Goal: Navigation & Orientation: Find specific page/section

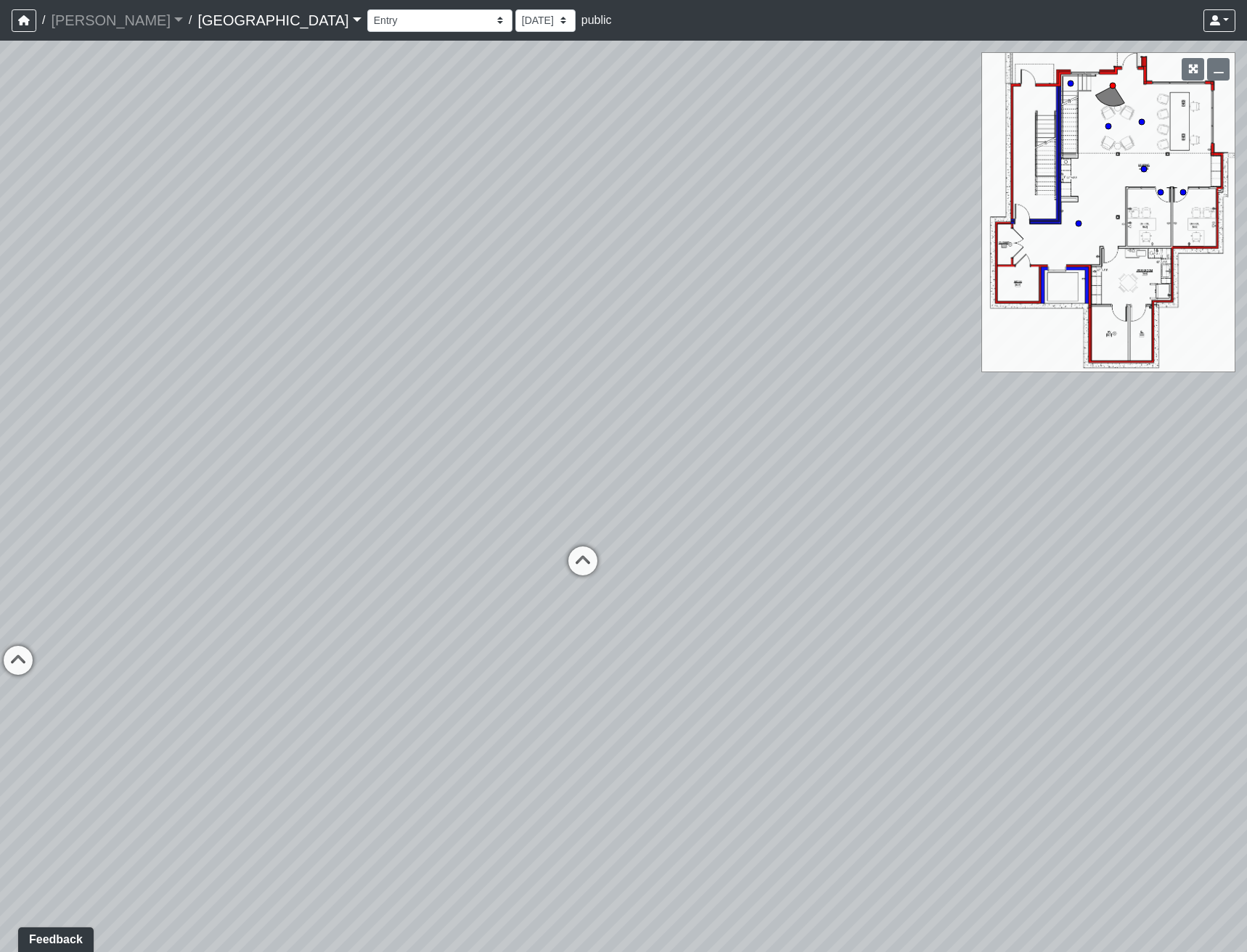
drag, startPoint x: 615, startPoint y: 608, endPoint x: 274, endPoint y: 382, distance: 409.1
click at [279, 377] on div "Loading... Reception Desk Loading... Lobby Loading... Landing" at bounding box center [623, 496] width 1247 height 911
drag, startPoint x: 678, startPoint y: 460, endPoint x: 453, endPoint y: 639, distance: 287.5
click at [453, 638] on div "Loading... Reception Desk Loading... Lobby Loading... Landing" at bounding box center [623, 496] width 1247 height 911
click at [1219, 72] on icon "button" at bounding box center [1218, 69] width 10 height 10
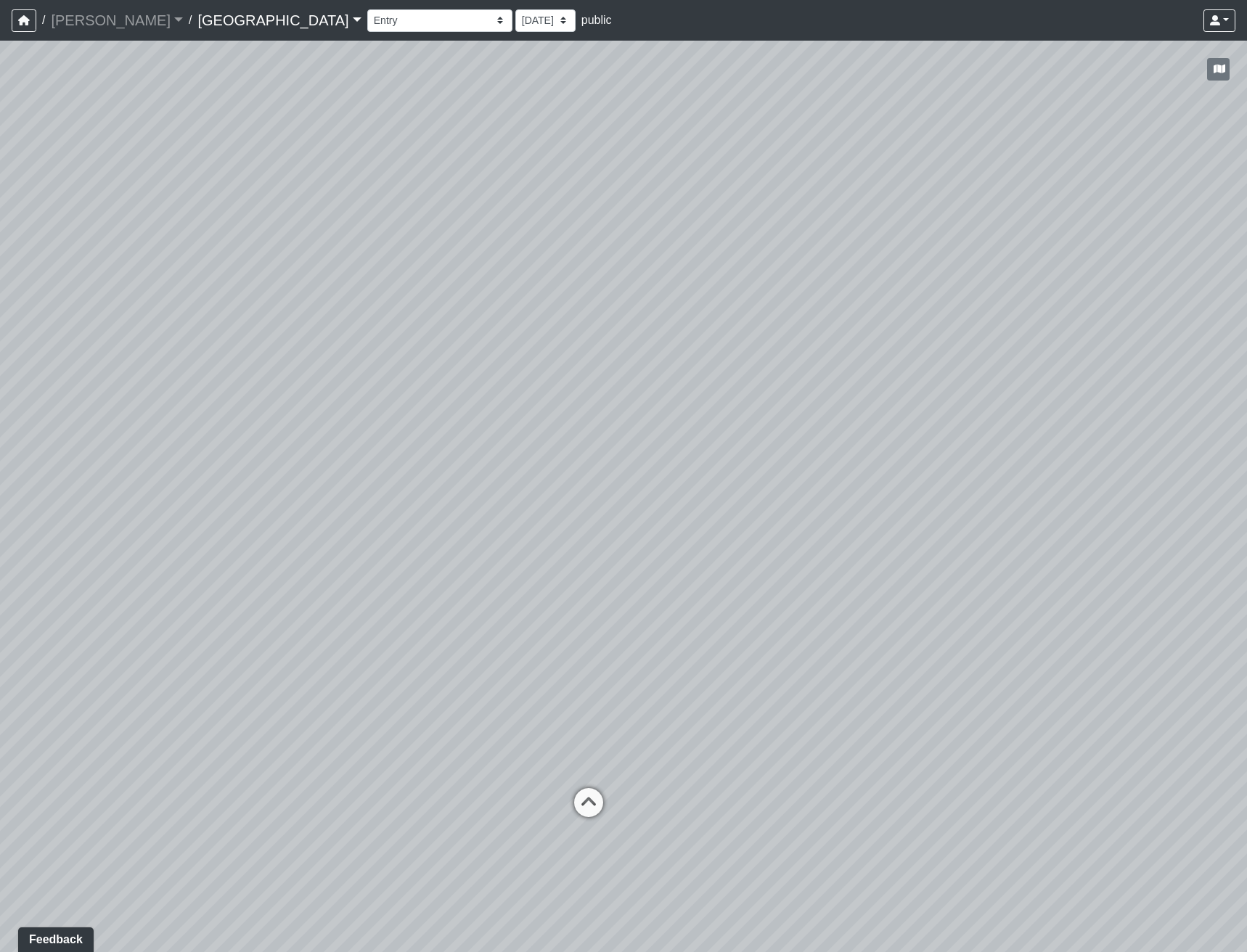
drag, startPoint x: 895, startPoint y: 506, endPoint x: 1063, endPoint y: 488, distance: 169.0
click at [1071, 484] on div "Loading... Reception Desk Loading... Lobby Loading... Landing" at bounding box center [623, 496] width 1247 height 911
click at [663, 796] on icon at bounding box center [654, 796] width 44 height 44
click at [661, 700] on icon at bounding box center [661, 699] width 44 height 44
drag, startPoint x: 763, startPoint y: 595, endPoint x: 447, endPoint y: 521, distance: 324.5
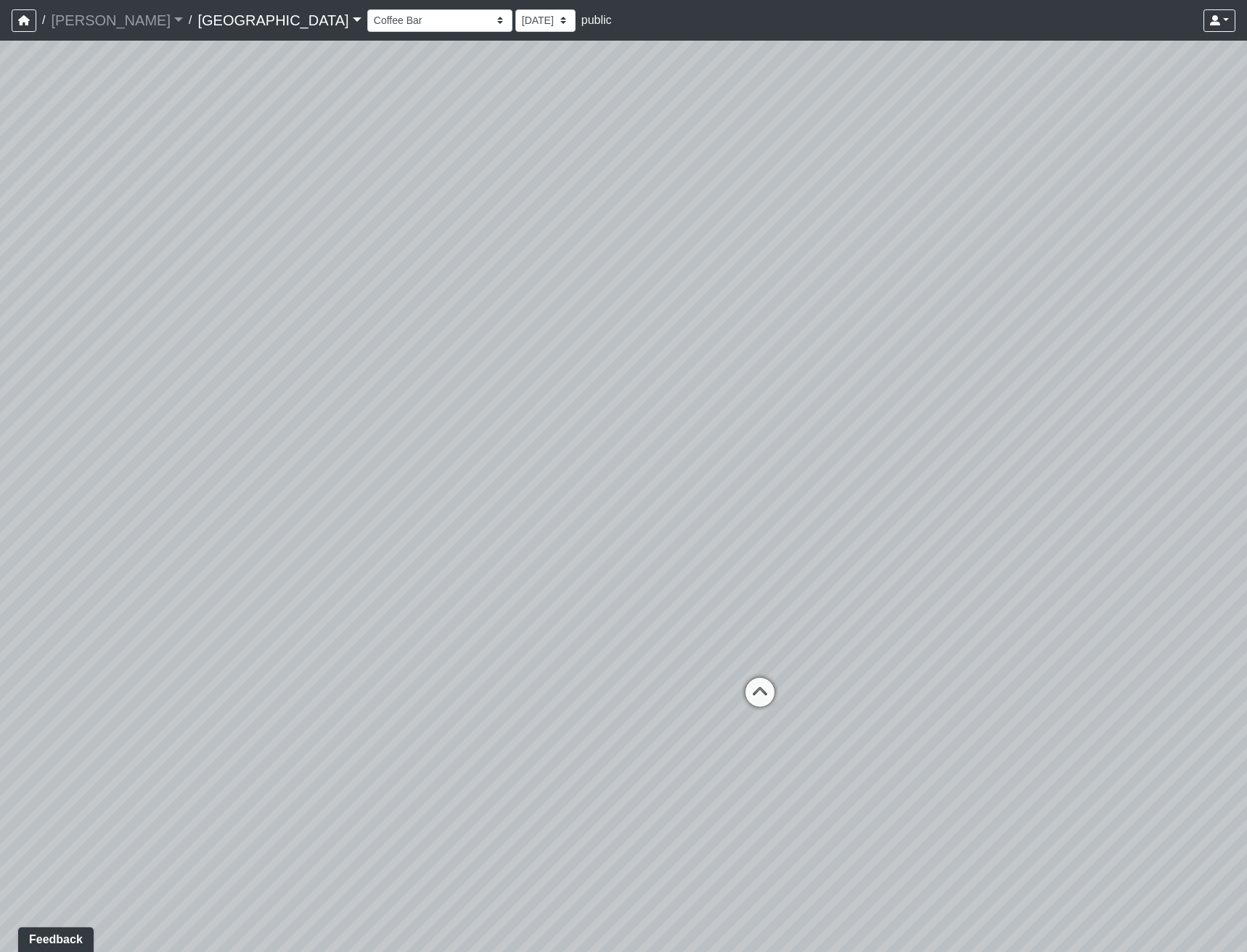
click at [476, 521] on div "Loading... Reception Desk Loading... Lobby Loading... Landing Loading... Entry …" at bounding box center [623, 496] width 1247 height 911
drag, startPoint x: 826, startPoint y: 548, endPoint x: 819, endPoint y: 802, distance: 254.1
click at [819, 802] on div "Loading... Reception Desk Loading... Lobby Loading... Landing Loading... Entry …" at bounding box center [623, 496] width 1247 height 911
drag, startPoint x: 985, startPoint y: 621, endPoint x: 1021, endPoint y: 644, distance: 42.7
click at [1021, 644] on div "Loading... Reception Desk Loading... Lobby Loading... Landing Loading... Entry …" at bounding box center [623, 496] width 1247 height 911
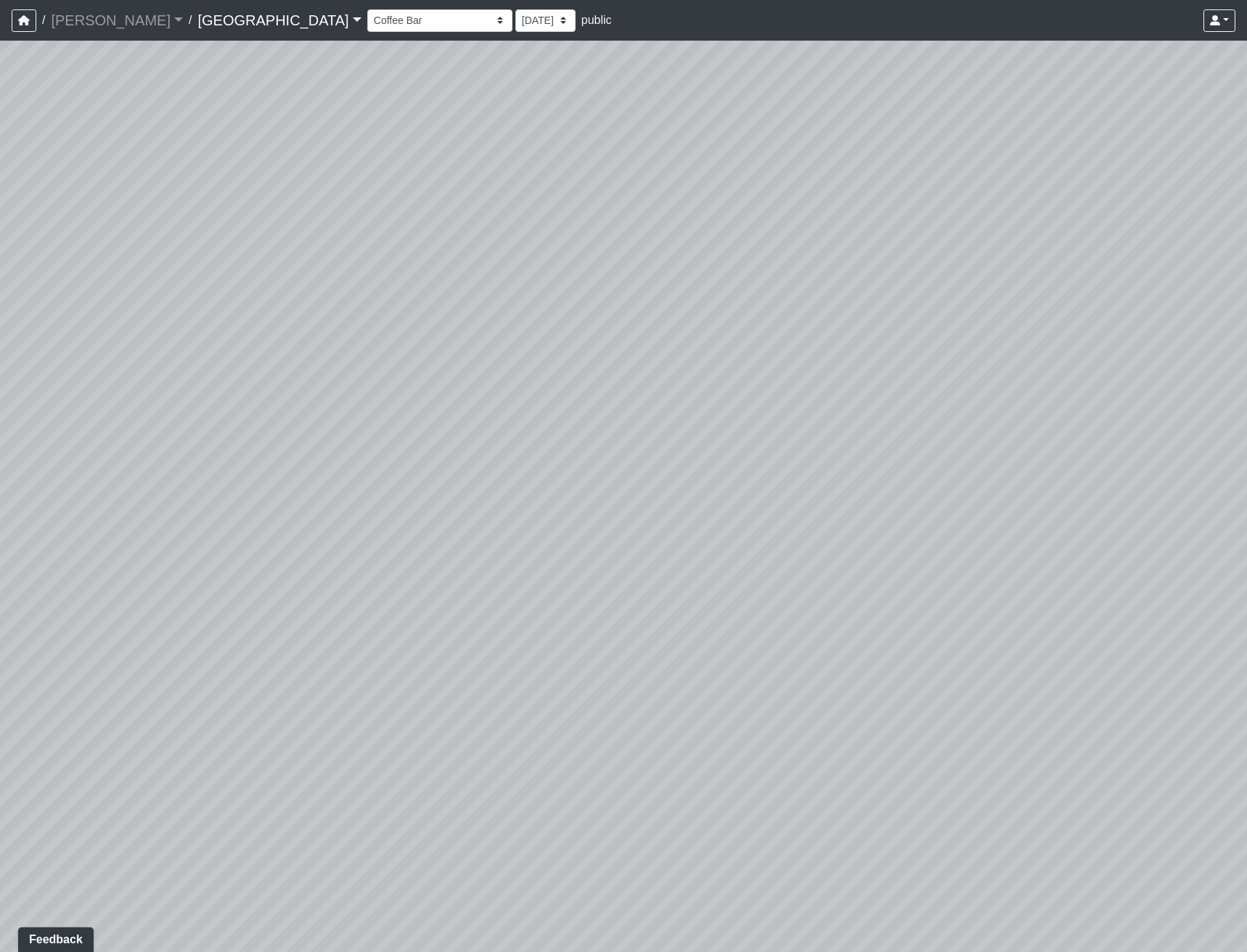
drag, startPoint x: 980, startPoint y: 518, endPoint x: 300, endPoint y: 517, distance: 680.0
click at [300, 517] on div "Loading... Reception Desk Loading... Lobby Loading... Landing Loading... Entry …" at bounding box center [623, 496] width 1247 height 911
drag, startPoint x: 630, startPoint y: 516, endPoint x: 509, endPoint y: 518, distance: 121.0
click at [512, 515] on div "Loading... Reception Desk Loading... Lobby Loading... Landing Loading... Entry …" at bounding box center [623, 496] width 1247 height 911
click at [723, 719] on icon at bounding box center [737, 725] width 44 height 44
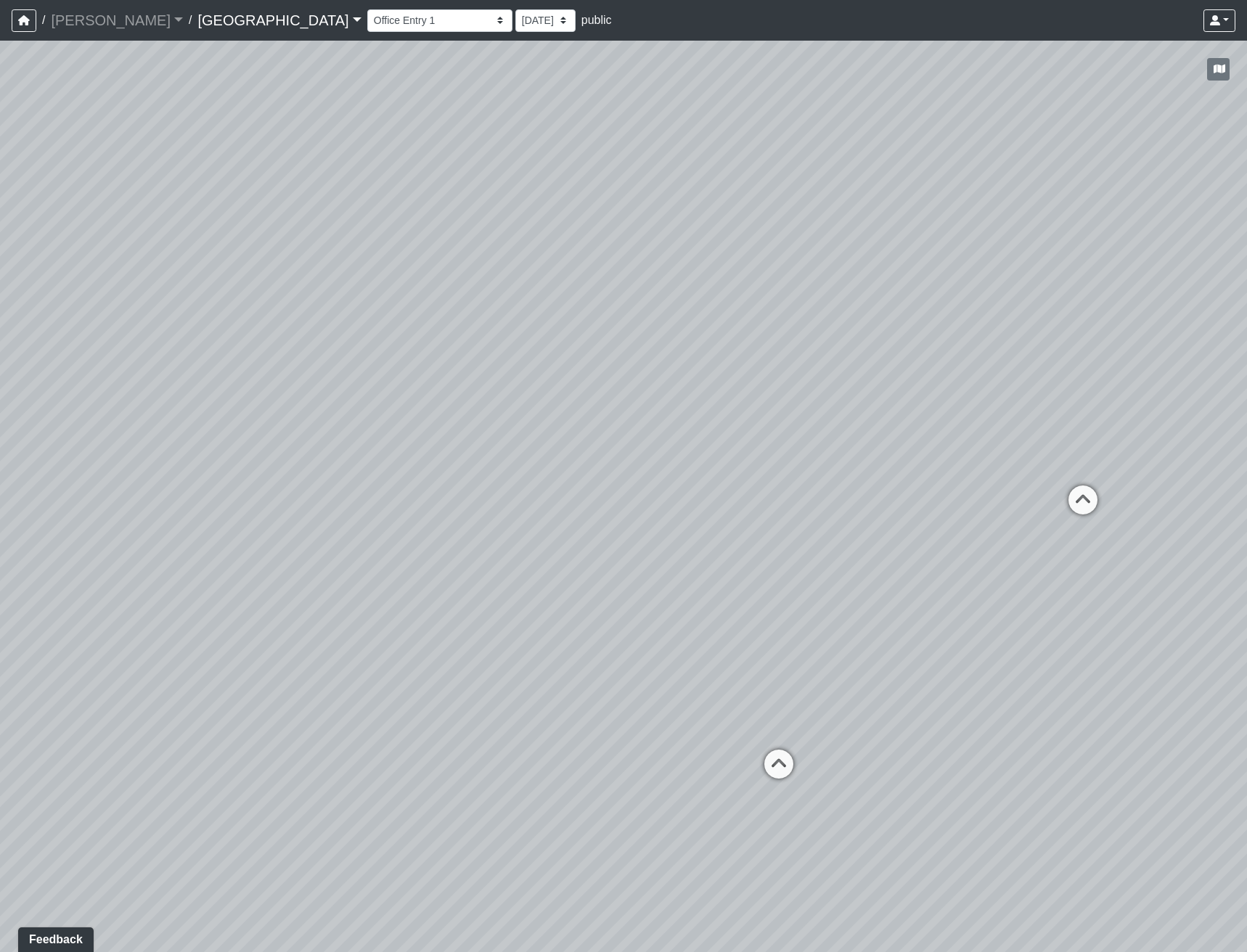
drag, startPoint x: 779, startPoint y: 762, endPoint x: 802, endPoint y: 749, distance: 26.4
click at [779, 762] on icon at bounding box center [778, 772] width 44 height 44
drag, startPoint x: 947, startPoint y: 560, endPoint x: 804, endPoint y: 463, distance: 172.8
click at [836, 486] on div "Loading... Reception Desk Loading... Lobby Loading... Landing Loading... Entry …" at bounding box center [623, 496] width 1247 height 911
drag, startPoint x: 859, startPoint y: 562, endPoint x: 609, endPoint y: 469, distance: 266.7
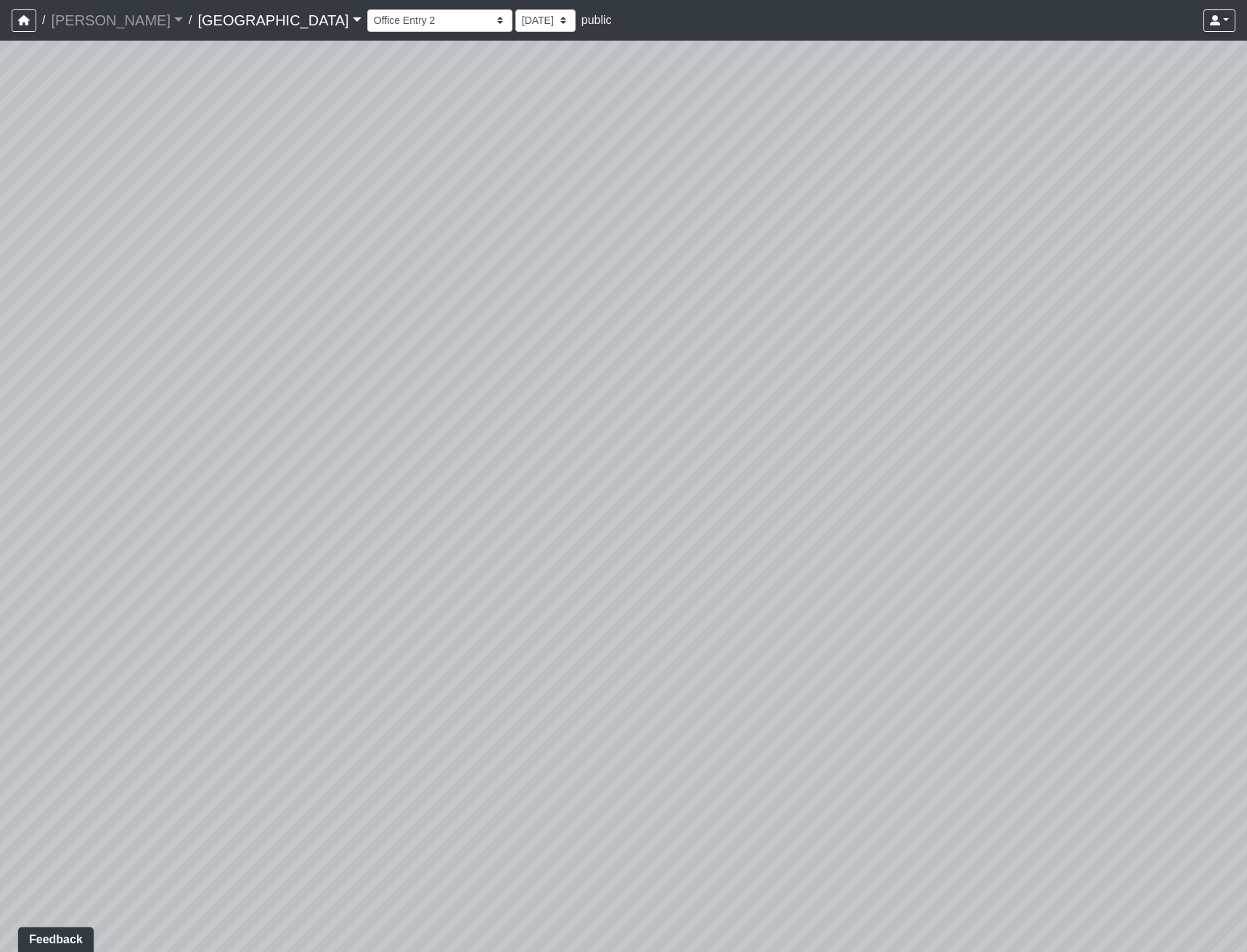
click at [677, 470] on div "Loading... Reception Desk Loading... Lobby Loading... Landing Loading... Entry …" at bounding box center [623, 496] width 1247 height 911
drag, startPoint x: 822, startPoint y: 382, endPoint x: 674, endPoint y: 522, distance: 203.7
click at [674, 522] on div "Loading... Reception Desk Loading... Lobby Loading... Landing Loading... Entry …" at bounding box center [623, 496] width 1247 height 911
drag, startPoint x: 843, startPoint y: 439, endPoint x: 826, endPoint y: 440, distance: 17.0
click at [828, 438] on icon at bounding box center [834, 416] width 44 height 44
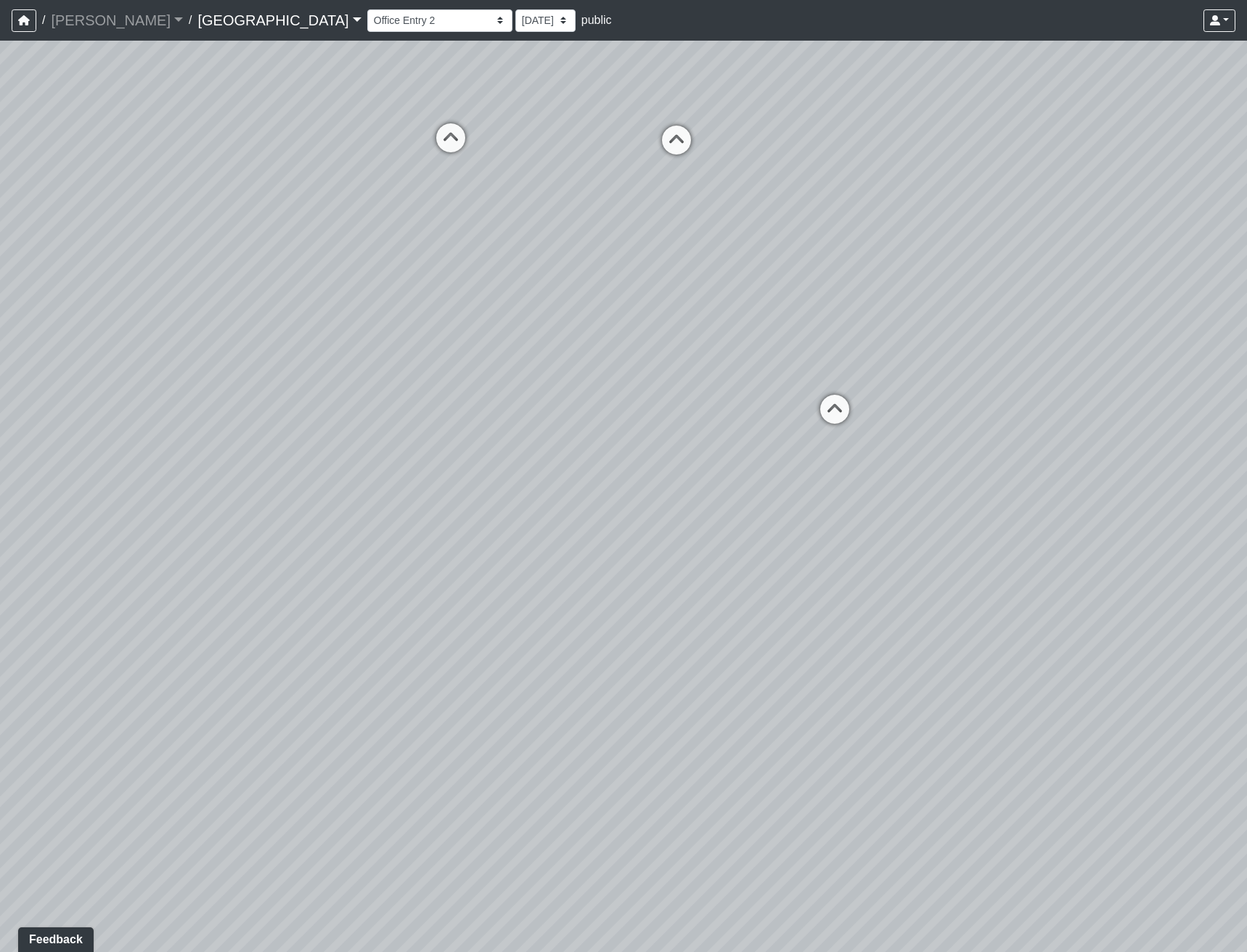
select select "aMmZx3Dj5a5NNGXLgtyUMw"
drag, startPoint x: 394, startPoint y: 417, endPoint x: 944, endPoint y: 415, distance: 550.0
click at [946, 408] on div "Loading... Reception Desk Loading... Lobby Loading... Landing Loading... Entry …" at bounding box center [623, 496] width 1247 height 911
click at [914, 515] on div "Loading... Reception Desk Loading... Lobby Loading... Landing Loading... Entry …" at bounding box center [623, 496] width 1247 height 911
drag, startPoint x: 655, startPoint y: 396, endPoint x: 851, endPoint y: 567, distance: 260.1
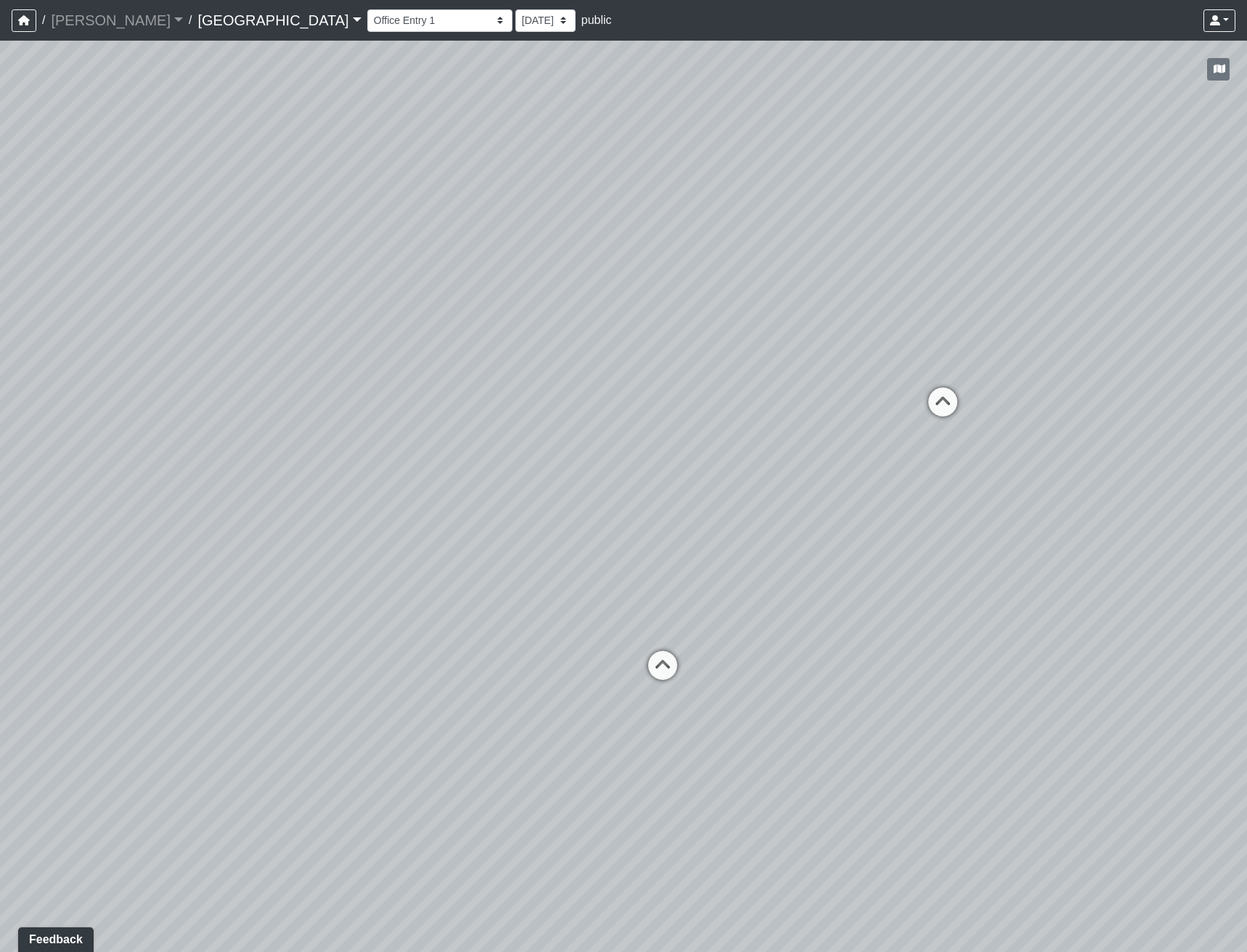
click at [851, 567] on div "Loading... Reception Desk Loading... Lobby Loading... Landing Loading... Entry …" at bounding box center [623, 496] width 1247 height 911
